Goal: Information Seeking & Learning: Learn about a topic

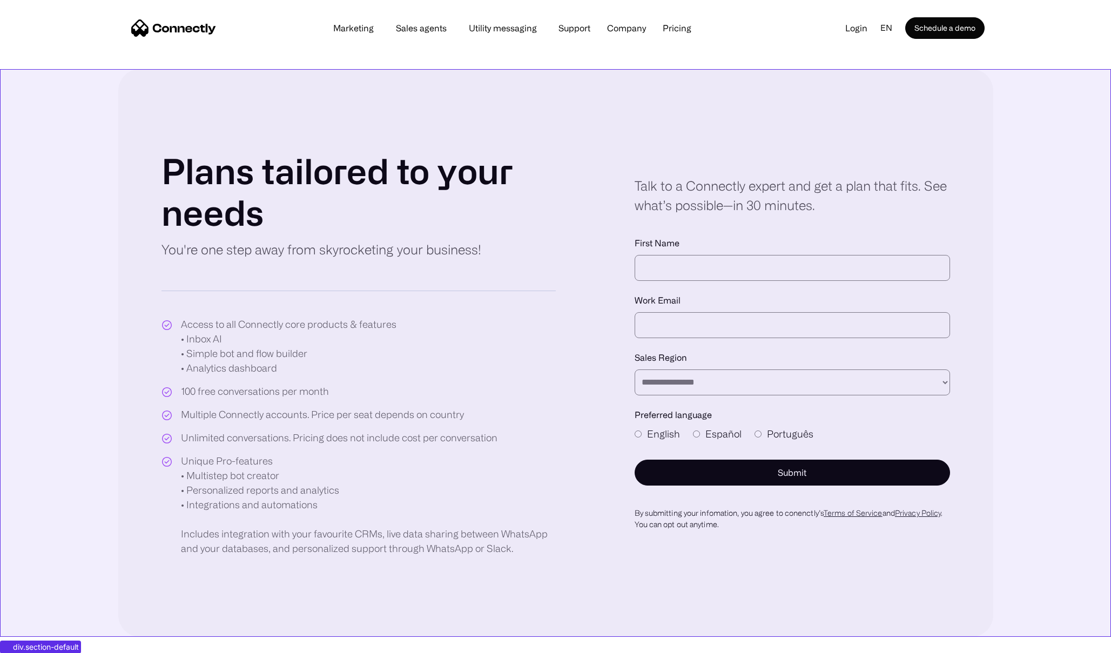
click at [89, 170] on div "**********" at bounding box center [555, 353] width 1111 height 568
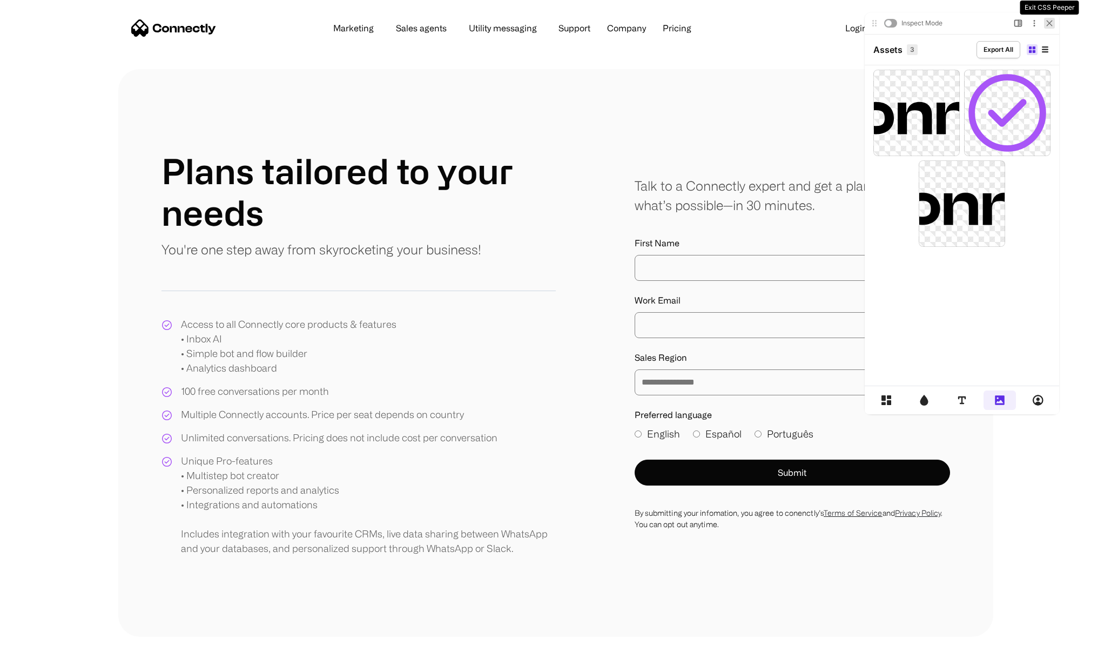
click at [1049, 24] on icon at bounding box center [1049, 23] width 6 height 6
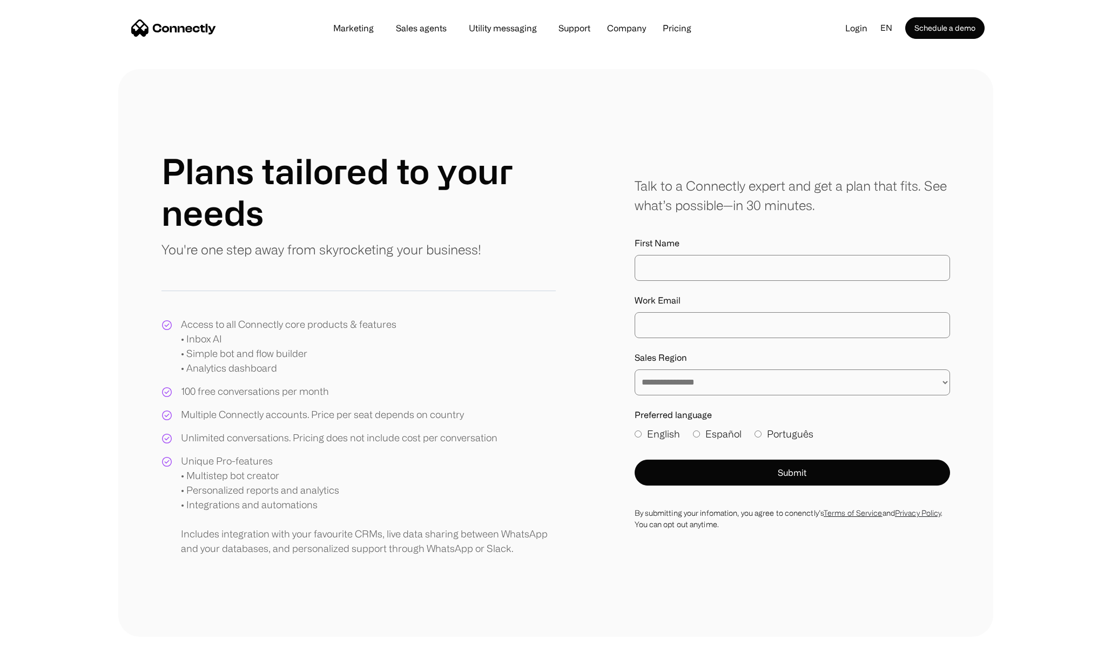
click at [158, 25] on img "home" at bounding box center [173, 27] width 85 height 17
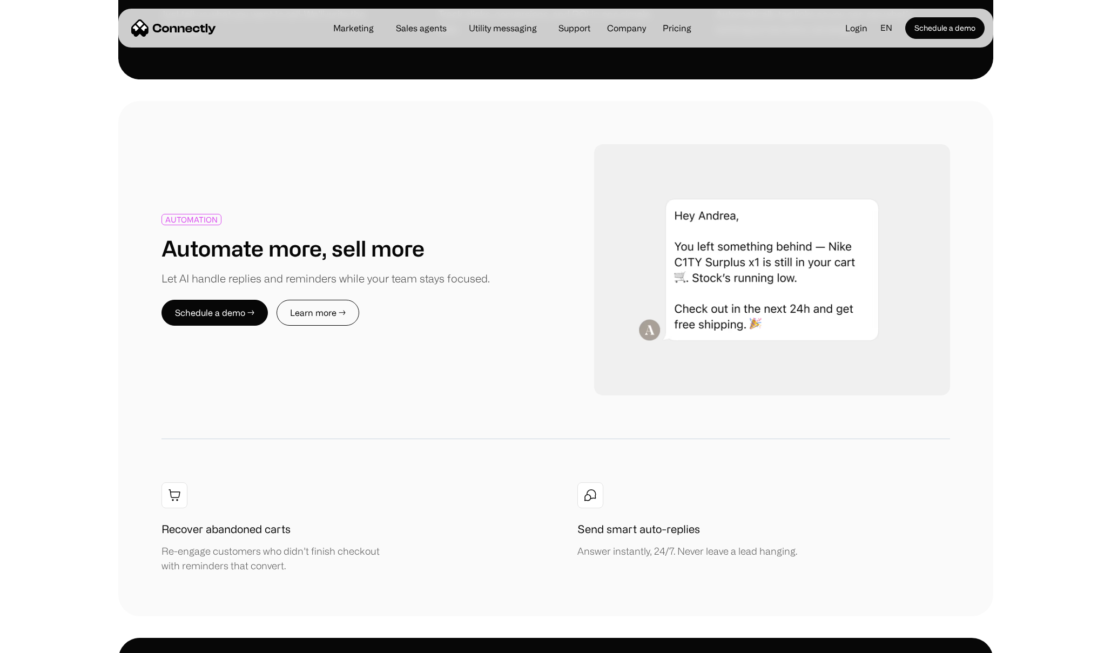
scroll to position [1206, 0]
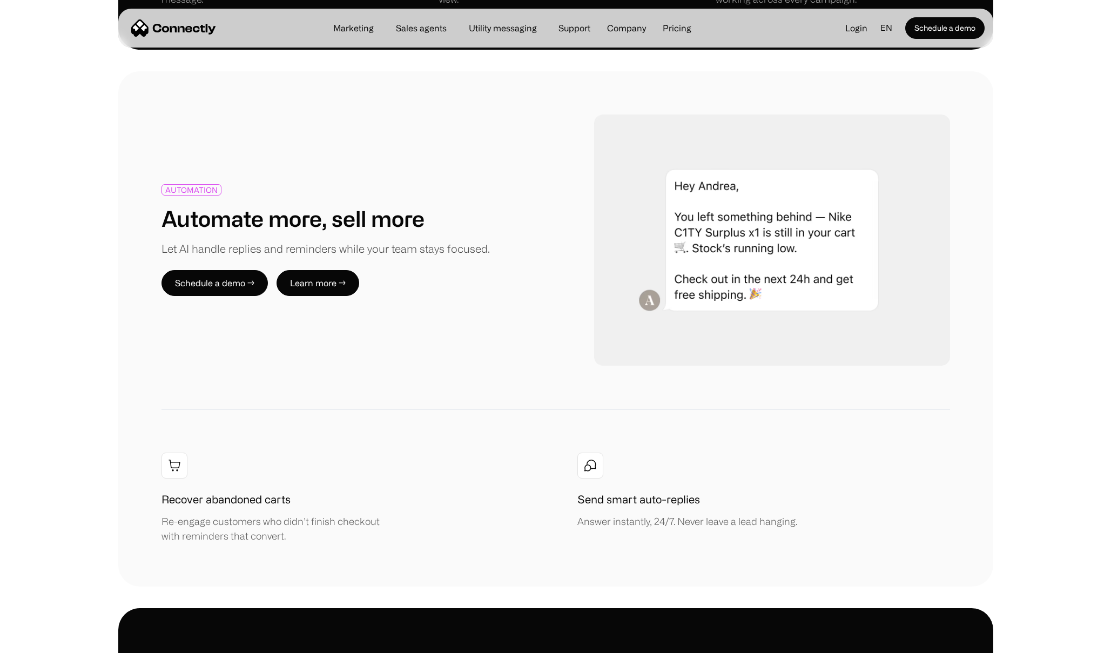
click at [298, 292] on link "Learn more →" at bounding box center [317, 283] width 83 height 26
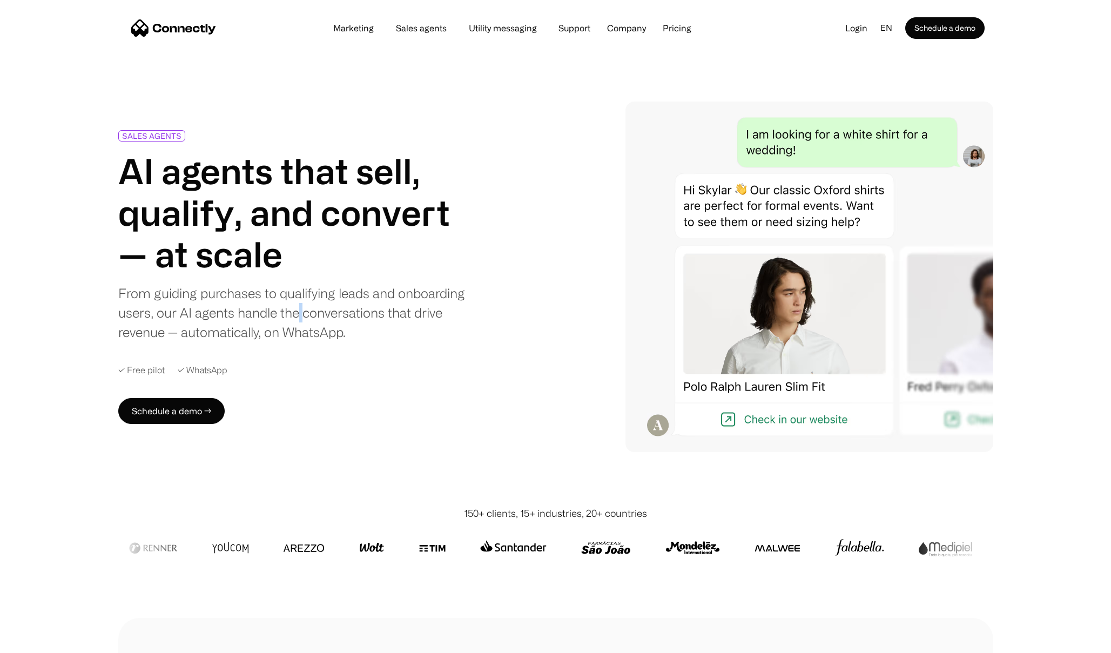
click at [185, 240] on h1 "AI agents that sell, qualify, and convert — at scale" at bounding box center [295, 212] width 354 height 124
